Goal: Complete application form: Complete application form

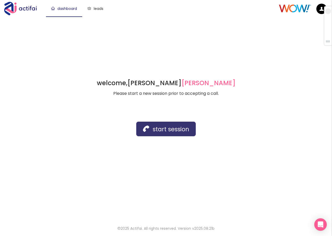
click at [164, 126] on button "start session" at bounding box center [165, 129] width 59 height 15
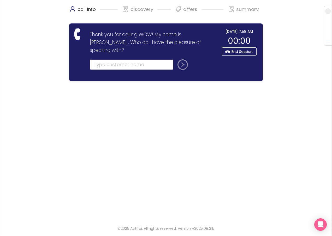
click at [110, 59] on input "text" at bounding box center [131, 64] width 83 height 10
type input "vensessa"
click at [175, 59] on button "submit" at bounding box center [181, 64] width 13 height 10
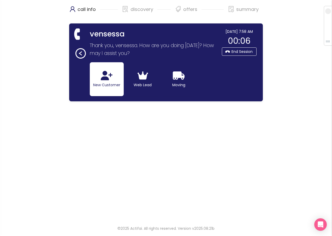
click at [108, 78] on icon "button" at bounding box center [107, 75] width 12 height 9
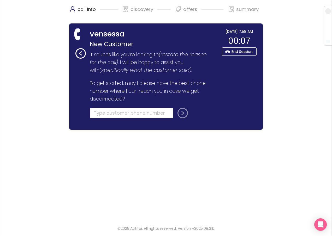
click at [101, 117] on input "tel" at bounding box center [131, 113] width 83 height 10
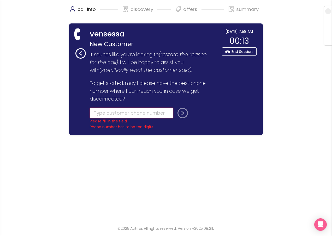
click at [96, 109] on input "tel" at bounding box center [131, 113] width 83 height 10
type input "[PHONE_NUMBER]"
click at [175, 108] on button "submit" at bounding box center [181, 113] width 13 height 10
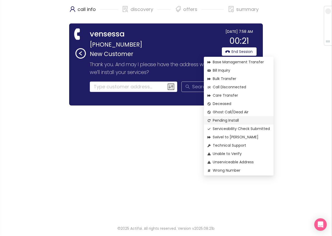
click at [226, 122] on span "Pending Install" at bounding box center [238, 121] width 62 height 6
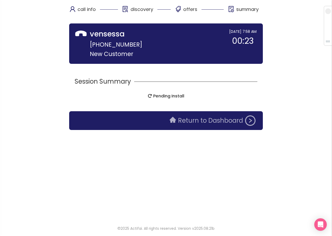
click at [207, 125] on button "Return to Dashboard" at bounding box center [212, 121] width 92 height 10
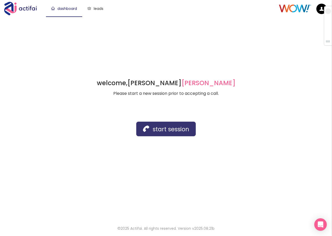
click at [150, 128] on button "start session" at bounding box center [165, 129] width 59 height 15
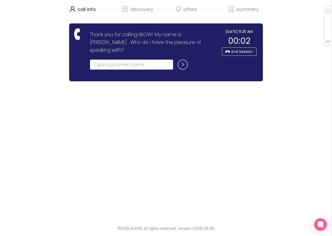
click at [141, 59] on input "text" at bounding box center [131, 64] width 83 height 10
type input "[PERSON_NAME]"
click at [175, 59] on button "submit" at bounding box center [181, 64] width 13 height 10
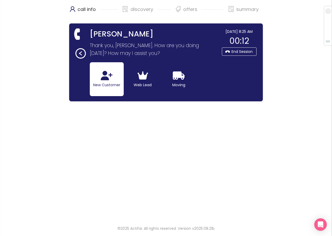
click at [102, 81] on button "New Customer" at bounding box center [107, 79] width 34 height 34
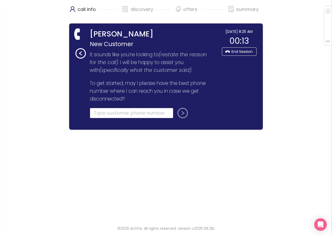
click at [98, 112] on input "tel" at bounding box center [131, 113] width 83 height 10
type input "[PHONE_NUMBER]"
click at [175, 108] on button "submit" at bounding box center [181, 113] width 13 height 10
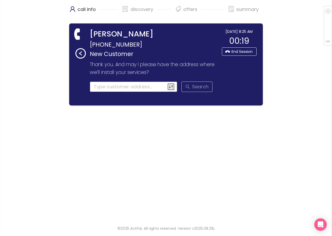
click at [115, 87] on input at bounding box center [134, 87] width 88 height 10
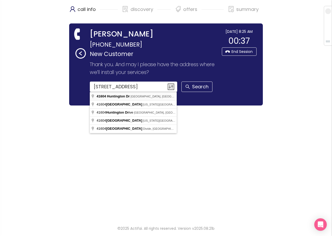
type input "[STREET_ADDRESS]"
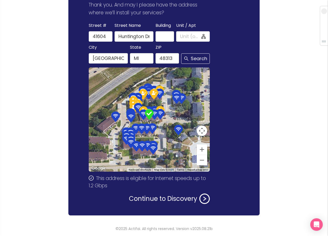
scroll to position [60, 0]
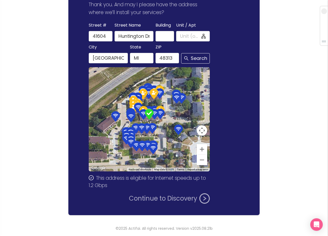
click at [172, 199] on button "Continue to Discovery" at bounding box center [169, 199] width 81 height 10
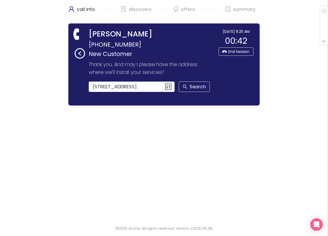
scroll to position [0, 0]
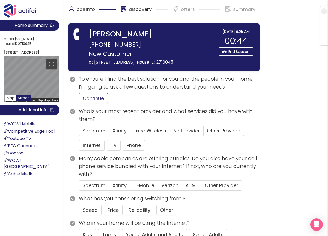
click at [97, 104] on button "Continue" at bounding box center [93, 98] width 29 height 10
click at [187, 134] on span "No Provider" at bounding box center [186, 131] width 27 height 7
click at [170, 132] on input "No Provider" at bounding box center [170, 132] width 0 height 0
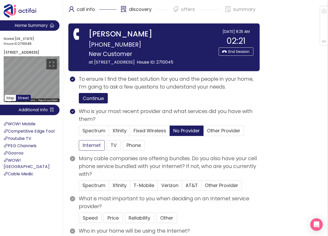
click at [92, 151] on button "Internet" at bounding box center [92, 145] width 26 height 10
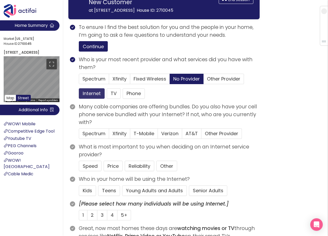
scroll to position [52, 0]
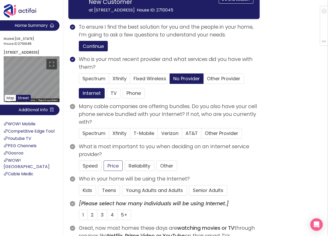
click at [115, 171] on button "Price" at bounding box center [113, 166] width 19 height 10
click at [156, 196] on button "Young Adults and Adults" at bounding box center [154, 190] width 65 height 10
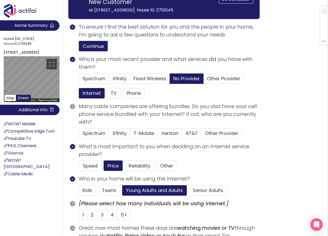
click at [92, 218] on span "2" at bounding box center [92, 215] width 3 height 7
click at [87, 217] on input "2" at bounding box center [87, 217] width 0 height 0
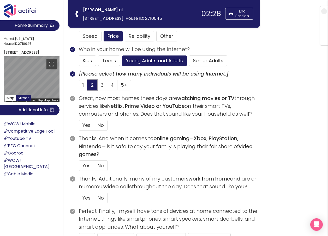
scroll to position [130, 0]
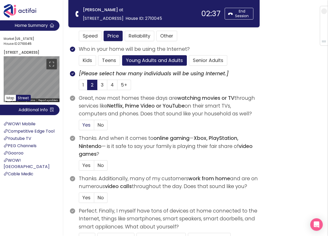
click at [87, 123] on span "Yes" at bounding box center [86, 125] width 8 height 7
click at [79, 127] on input "Yes" at bounding box center [79, 127] width 0 height 0
click at [100, 162] on label "No" at bounding box center [100, 165] width 13 height 10
click at [94, 167] on input "No" at bounding box center [94, 167] width 0 height 0
click at [103, 197] on span "No" at bounding box center [101, 198] width 6 height 7
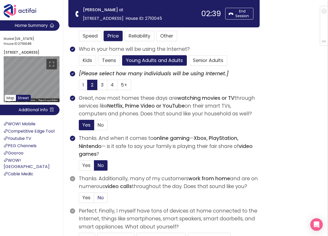
click at [94, 200] on input "No" at bounding box center [94, 200] width 0 height 0
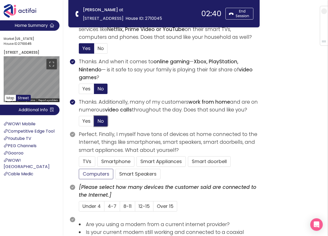
scroll to position [209, 0]
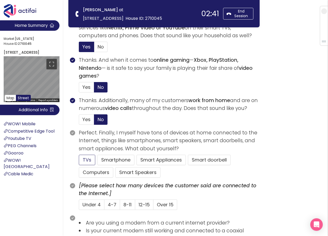
click at [86, 157] on button "TVs" at bounding box center [87, 160] width 16 height 10
click at [114, 204] on span "4-7" at bounding box center [112, 205] width 9 height 7
click at [104, 207] on input "4-7" at bounding box center [104, 207] width 0 height 0
click at [83, 123] on span "Yes" at bounding box center [86, 119] width 8 height 7
click at [79, 121] on input "Yes" at bounding box center [79, 121] width 0 height 0
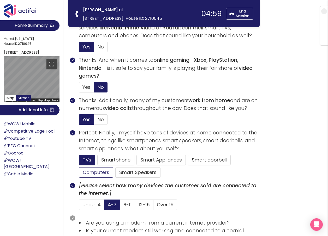
click at [96, 173] on button "Computers" at bounding box center [96, 172] width 34 height 10
click at [115, 161] on button "Smartphone" at bounding box center [115, 160] width 37 height 10
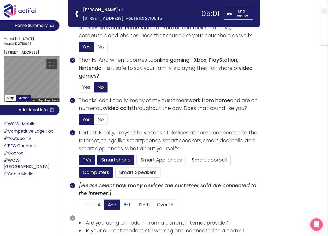
click at [125, 205] on span "8-11" at bounding box center [127, 205] width 8 height 7
click at [120, 207] on input "8-11" at bounding box center [120, 207] width 0 height 0
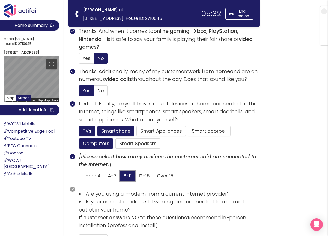
scroll to position [287, 0]
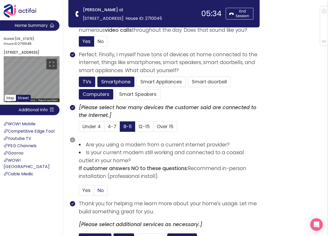
click at [101, 191] on span "No" at bounding box center [101, 190] width 6 height 7
click at [94, 192] on input "No" at bounding box center [94, 192] width 0 height 0
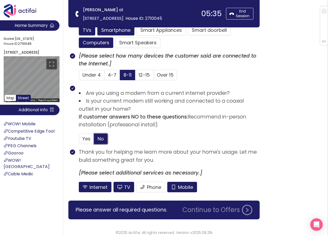
scroll to position [339, 0]
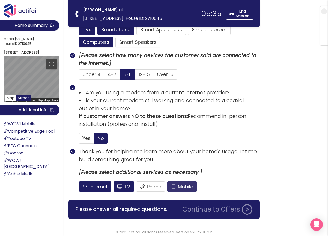
click at [183, 185] on button "Mobile" at bounding box center [182, 187] width 30 height 10
click at [125, 185] on button "TV" at bounding box center [123, 187] width 21 height 10
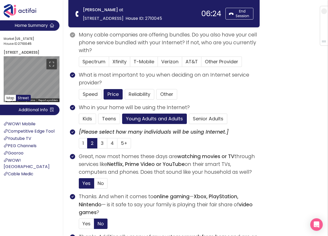
scroll to position [52, 0]
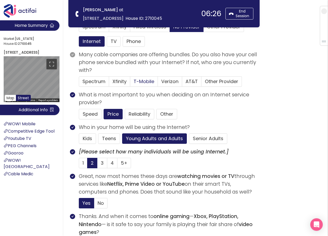
click at [141, 82] on span "T-Mobile" at bounding box center [144, 81] width 21 height 7
click at [130, 83] on input "T-Mobile" at bounding box center [130, 83] width 0 height 0
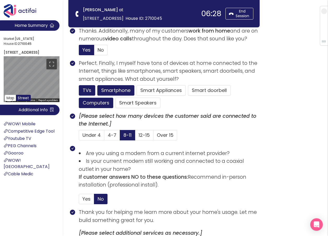
scroll to position [343, 0]
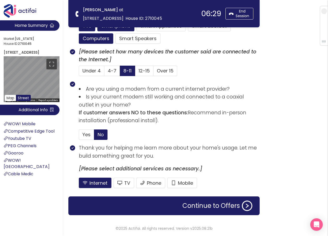
click at [204, 212] on div "Continue to Offers" at bounding box center [163, 206] width 191 height 19
click at [202, 207] on button "Continue to Offers" at bounding box center [217, 206] width 76 height 10
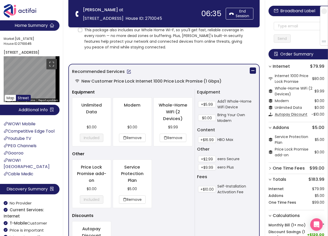
scroll to position [199, 0]
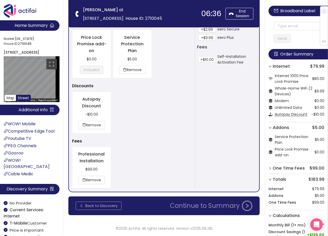
click at [92, 206] on button "Back to Discovery" at bounding box center [99, 206] width 46 height 8
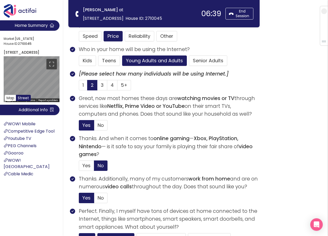
scroll to position [130, 0]
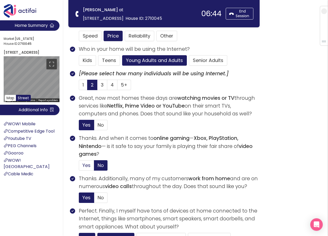
click at [85, 164] on span "Yes" at bounding box center [86, 165] width 8 height 7
click at [79, 167] on input "Yes" at bounding box center [79, 167] width 0 height 0
click at [101, 195] on span "No" at bounding box center [101, 198] width 6 height 7
click at [94, 200] on input "No" at bounding box center [94, 200] width 0 height 0
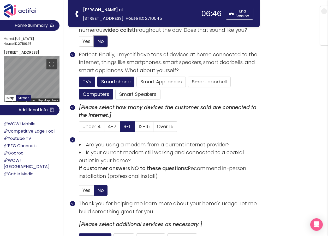
scroll to position [343, 0]
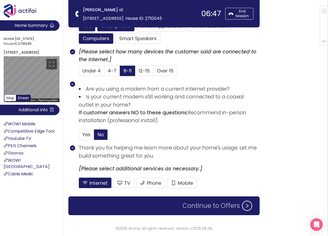
drag, startPoint x: 203, startPoint y: 204, endPoint x: 196, endPoint y: 201, distance: 8.2
click at [200, 203] on button "Continue to Offers" at bounding box center [217, 206] width 76 height 10
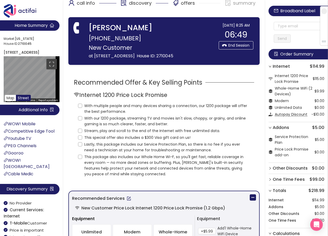
scroll to position [0, 0]
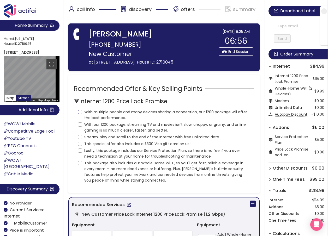
click at [81, 114] on input "With multiple people and many devices sharing a connection, our 1200 package wi…" at bounding box center [80, 112] width 4 height 4
checkbox input "true"
click at [79, 127] on input "With our 1200 package, streaming TV and movies isn't slow, choppy, or grainy, a…" at bounding box center [80, 125] width 4 height 4
checkbox input "true"
click at [79, 140] on label "Stream, play and scroll to the end of the Internet with free unlimited data." at bounding box center [150, 136] width 144 height 7
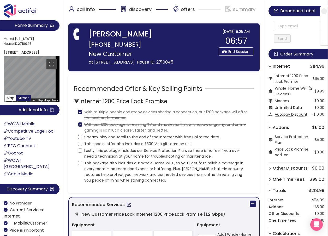
click at [79, 139] on input "Stream, play and scroll to the end of the Internet with free unlimited data." at bounding box center [80, 137] width 4 height 4
checkbox input "true"
click at [78, 146] on input "This special offer also includes a $300 Visa gift card on us!" at bounding box center [80, 144] width 4 height 4
checkbox input "true"
click at [80, 153] on input "Lastly, this package includes our Service Protection Plan, so there is no fee i…" at bounding box center [80, 151] width 4 height 4
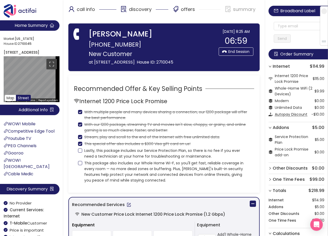
checkbox input "true"
click at [82, 169] on span "This package also includes our Whole Home Wi-F, so you'll get fast, reliable co…" at bounding box center [166, 171] width 168 height 23
click at [82, 165] on input "This package also includes our Whole Home Wi-F, so you'll get fast, reliable co…" at bounding box center [80, 163] width 4 height 4
checkbox input "true"
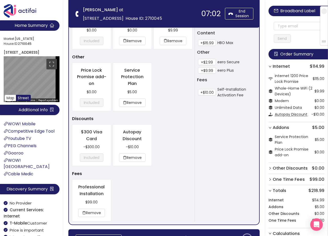
scroll to position [278, 0]
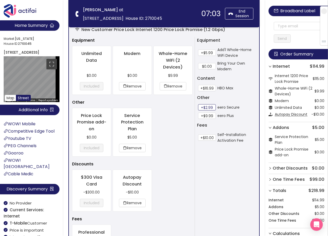
click at [203, 108] on button "+$2.99" at bounding box center [207, 107] width 18 height 6
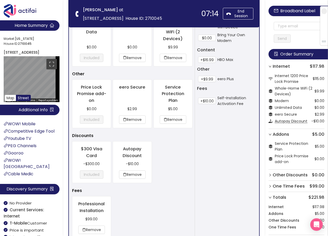
scroll to position [356, 0]
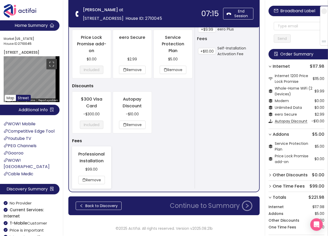
click at [95, 175] on div "$99.00 Remove" at bounding box center [91, 176] width 30 height 18
click at [94, 179] on button "Remove" at bounding box center [91, 180] width 27 height 8
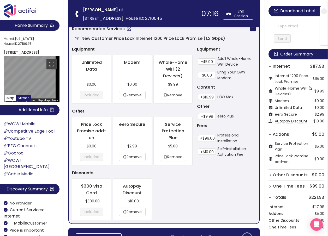
scroll to position [144, 0]
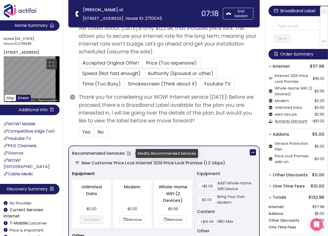
click at [128, 154] on button "button" at bounding box center [129, 153] width 8 height 8
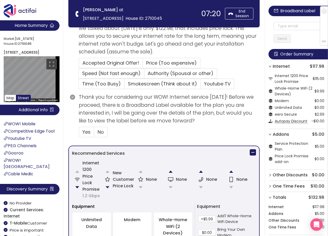
click at [107, 188] on button "button" at bounding box center [107, 187] width 10 height 10
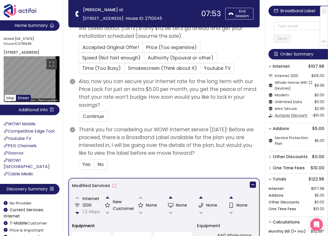
click at [107, 198] on button "button" at bounding box center [107, 197] width 10 height 10
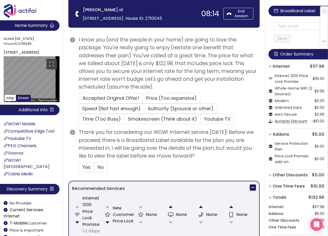
scroll to position [118, 0]
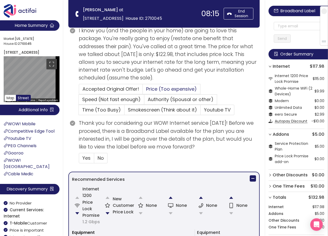
click at [154, 87] on span "Price (Too expensive)" at bounding box center [171, 89] width 51 height 7
click at [143, 91] on input "Price (Too expensive)" at bounding box center [143, 91] width 0 height 0
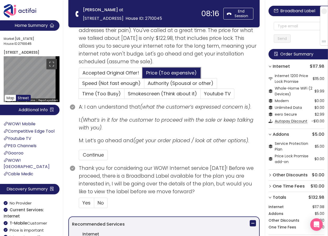
scroll to position [197, 0]
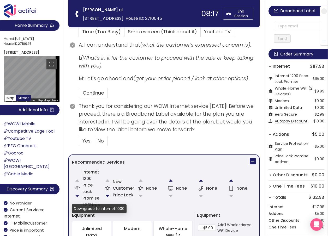
click at [77, 197] on button "button" at bounding box center [77, 196] width 10 height 10
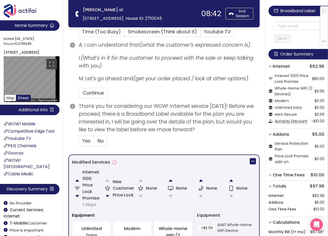
click at [107, 194] on button "button" at bounding box center [107, 196] width 10 height 10
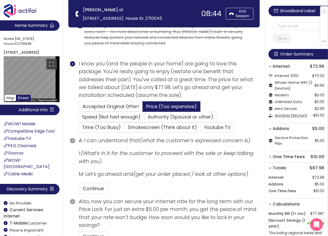
scroll to position [77, 0]
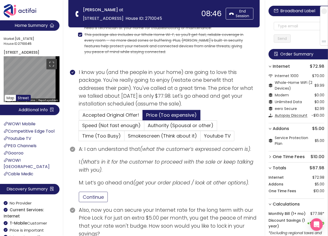
drag, startPoint x: 101, startPoint y: 198, endPoint x: 113, endPoint y: 197, distance: 11.8
click at [101, 198] on button "Continue" at bounding box center [93, 197] width 29 height 10
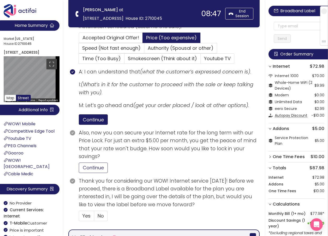
scroll to position [155, 0]
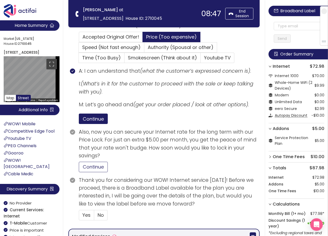
click at [88, 168] on button "Continue" at bounding box center [93, 167] width 29 height 10
click at [88, 216] on span "Yes" at bounding box center [86, 215] width 8 height 7
click at [79, 217] on input "Yes" at bounding box center [79, 217] width 0 height 0
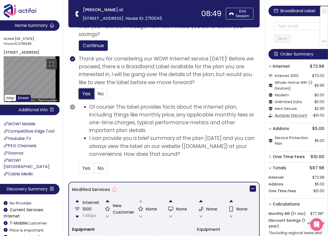
scroll to position [285, 0]
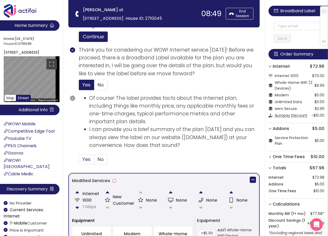
click at [87, 160] on span "Yes" at bounding box center [86, 159] width 8 height 7
click at [79, 161] on input "Yes" at bounding box center [79, 161] width 0 height 0
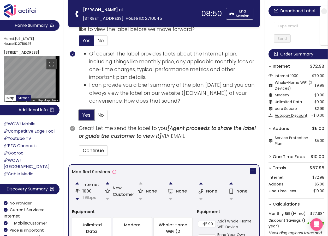
scroll to position [337, 0]
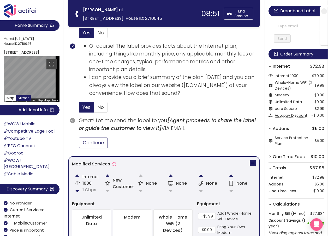
click at [89, 140] on button "Continue" at bounding box center [93, 143] width 29 height 10
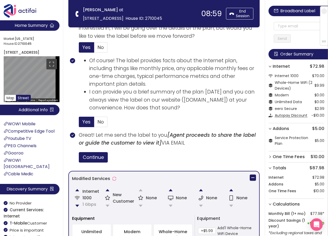
scroll to position [285, 0]
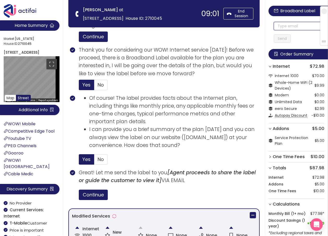
click at [285, 26] on input "text" at bounding box center [299, 26] width 51 height 8
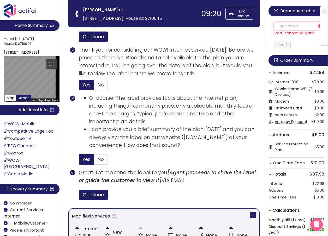
click at [280, 26] on input "text" at bounding box center [299, 26] width 51 height 8
drag, startPoint x: 295, startPoint y: 27, endPoint x: 237, endPoint y: 22, distance: 57.8
click at [237, 22] on section "Home Summary Market: [US_STATE][GEOGRAPHIC_DATA] ID: 2710045 [STREET_ADDRESS] M…" at bounding box center [164, 129] width 328 height 829
click at [280, 28] on input "[EMAIL_ADDRESS][DOMAIN_NAME]" at bounding box center [299, 26] width 51 height 8
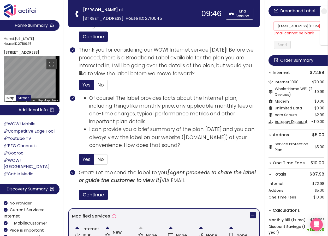
scroll to position [0, 12]
drag, startPoint x: 280, startPoint y: 28, endPoint x: 329, endPoint y: 29, distance: 49.1
type input "[EMAIL_ADDRESS][DOMAIN_NAME]"
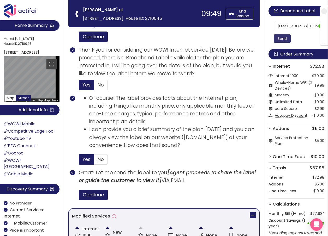
click at [284, 44] on div "[EMAIL_ADDRESS][DOMAIN_NAME] Send" at bounding box center [297, 28] width 59 height 36
click at [284, 38] on button "Send" at bounding box center [282, 38] width 17 height 8
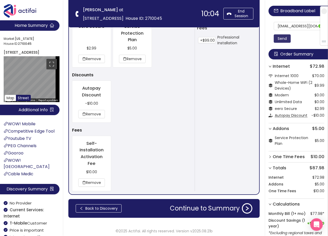
scroll to position [593, 0]
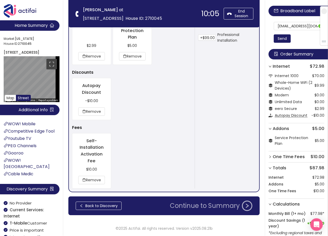
click at [211, 204] on button "Continue to Summary" at bounding box center [211, 206] width 89 height 10
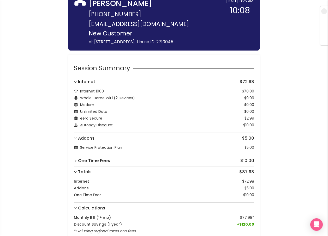
scroll to position [46, 0]
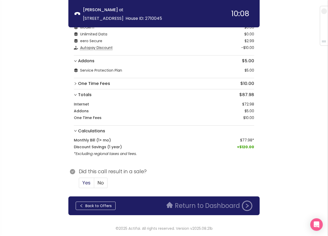
click at [87, 180] on span "Yes" at bounding box center [86, 183] width 8 height 7
click at [79, 185] on input "Yes" at bounding box center [79, 185] width 0 height 0
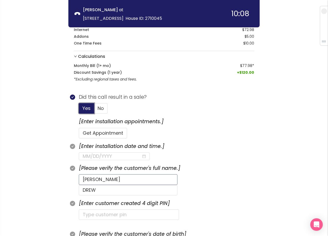
scroll to position [150, 0]
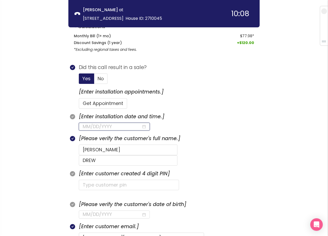
click at [116, 128] on input at bounding box center [112, 126] width 59 height 7
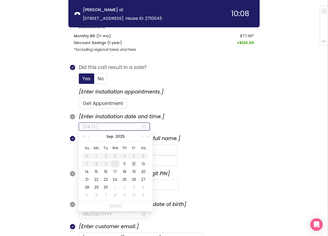
type input "[DATE]"
click at [133, 165] on div "12" at bounding box center [134, 164] width 6 height 6
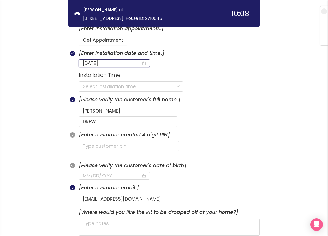
scroll to position [228, 0]
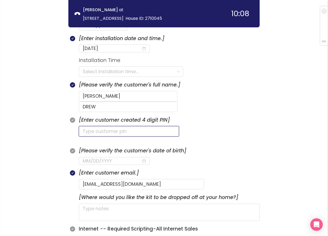
click at [90, 126] on input "text" at bounding box center [129, 131] width 100 height 10
type input "1422"
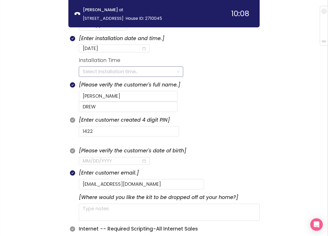
click at [109, 72] on input "search" at bounding box center [129, 72] width 93 height 10
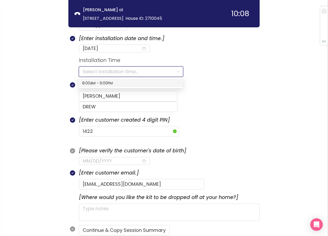
click at [102, 81] on div "8:00AM - 9:00PM" at bounding box center [130, 83] width 97 height 6
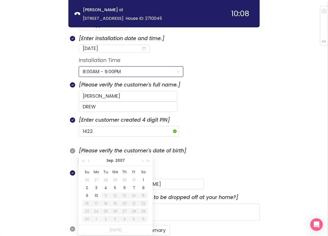
click at [93, 158] on input at bounding box center [112, 161] width 59 height 7
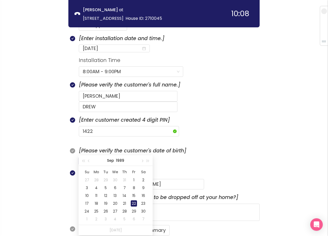
click at [131, 205] on div "22" at bounding box center [134, 204] width 6 height 6
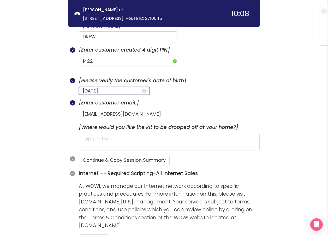
scroll to position [307, 0]
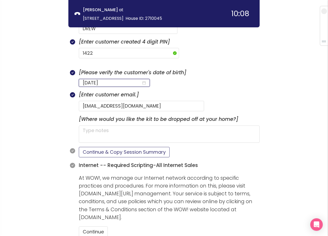
type input "[DATE]"
click at [107, 147] on button "Continue & Copy Session Summary" at bounding box center [124, 152] width 91 height 10
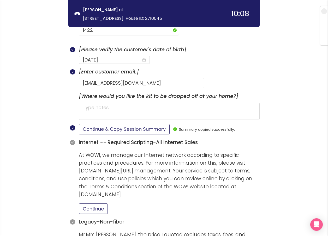
scroll to position [359, 0]
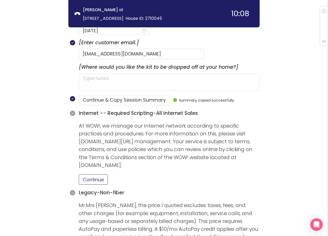
click at [90, 174] on button "Continue" at bounding box center [93, 179] width 29 height 10
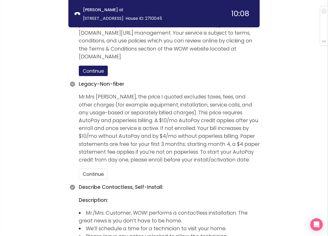
scroll to position [541, 0]
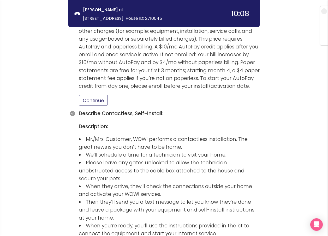
click at [94, 95] on button "Continue" at bounding box center [93, 100] width 29 height 10
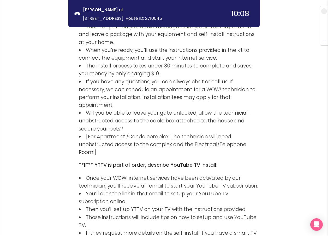
scroll to position [724, 0]
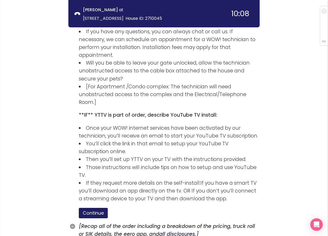
scroll to position [791, 0]
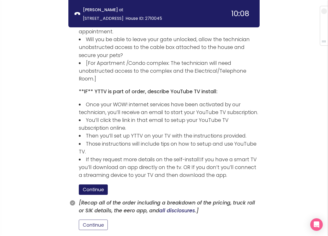
click at [97, 220] on button "Continue" at bounding box center [93, 225] width 29 height 10
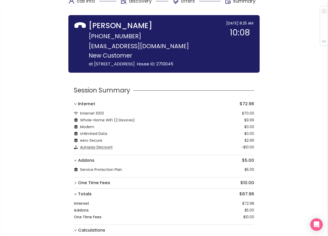
scroll to position [0, 0]
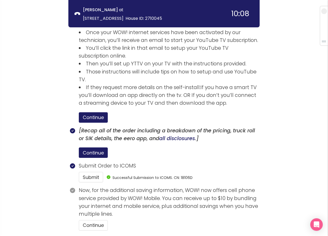
scroll to position [864, 0]
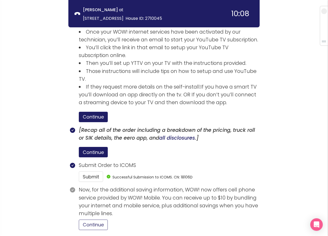
drag, startPoint x: 89, startPoint y: 181, endPoint x: 147, endPoint y: 173, distance: 58.9
click at [89, 220] on button "Continue" at bounding box center [93, 225] width 29 height 10
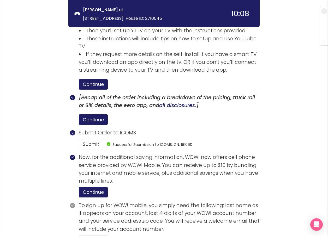
scroll to position [912, 0]
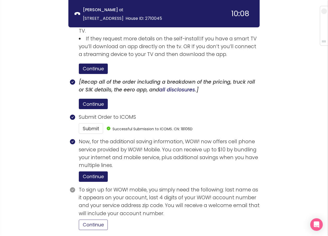
click at [100, 220] on button "Continue" at bounding box center [93, 225] width 29 height 10
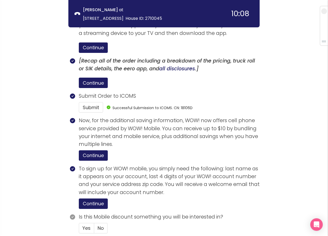
scroll to position [936, 0]
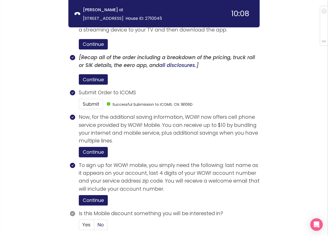
click at [99, 222] on span "No" at bounding box center [101, 225] width 6 height 7
click at [94, 227] on input "No" at bounding box center [94, 227] width 0 height 0
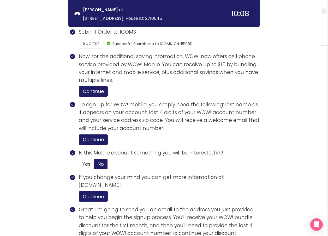
scroll to position [1068, 0]
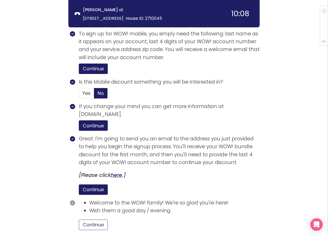
click at [98, 220] on button "Continue" at bounding box center [93, 225] width 29 height 10
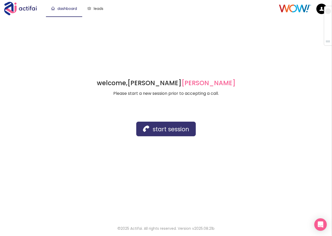
click at [160, 134] on button "start session" at bounding box center [165, 129] width 59 height 15
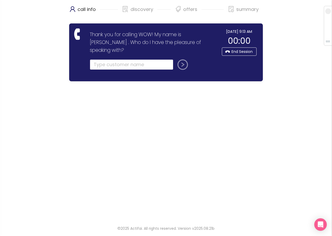
click at [100, 59] on input "text" at bounding box center [131, 64] width 83 height 10
type input "[PERSON_NAME]"
click at [175, 59] on button "submit" at bounding box center [181, 64] width 13 height 10
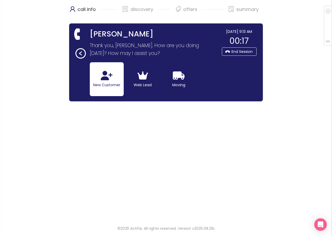
click at [106, 89] on button "New Customer" at bounding box center [107, 79] width 34 height 34
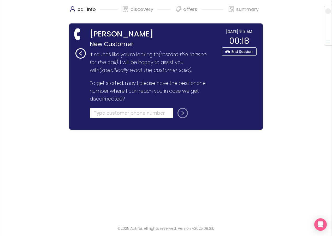
click at [102, 113] on input "tel" at bounding box center [131, 113] width 83 height 10
type input "[PHONE_NUMBER]"
click at [181, 111] on button "submit" at bounding box center [181, 113] width 13 height 10
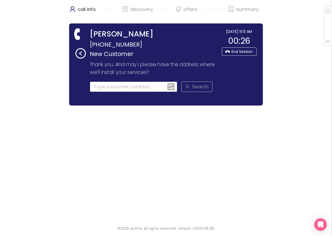
click at [124, 86] on input at bounding box center [134, 87] width 88 height 10
click at [119, 86] on input at bounding box center [134, 87] width 88 height 10
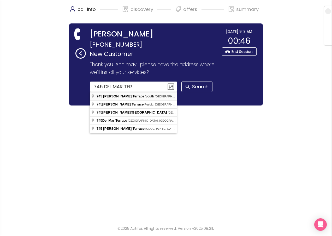
type input "[STREET_ADDRESS][PERSON_NAME]"
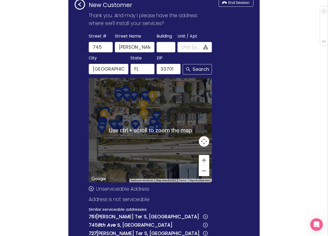
scroll to position [52, 0]
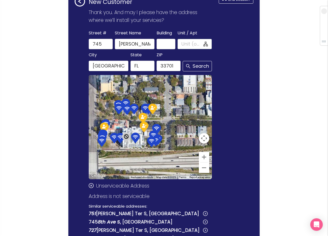
click at [184, 43] on input "Unit / Apt" at bounding box center [191, 43] width 21 height 7
type input "811"
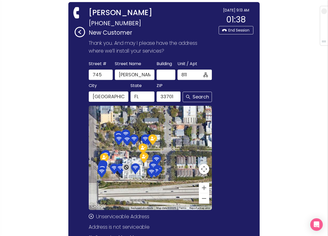
scroll to position [100, 0]
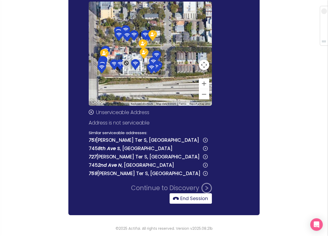
click at [192, 198] on button "End Session" at bounding box center [191, 199] width 42 height 10
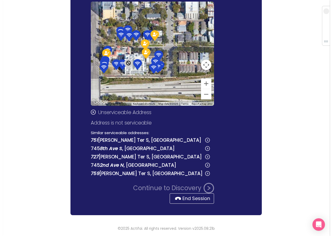
scroll to position [0, 0]
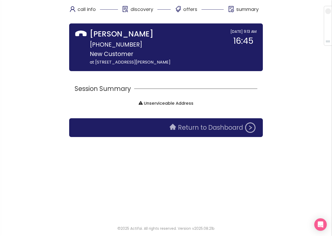
click at [204, 131] on button "Return to Dashboard" at bounding box center [212, 128] width 92 height 10
